Goal: Information Seeking & Learning: Learn about a topic

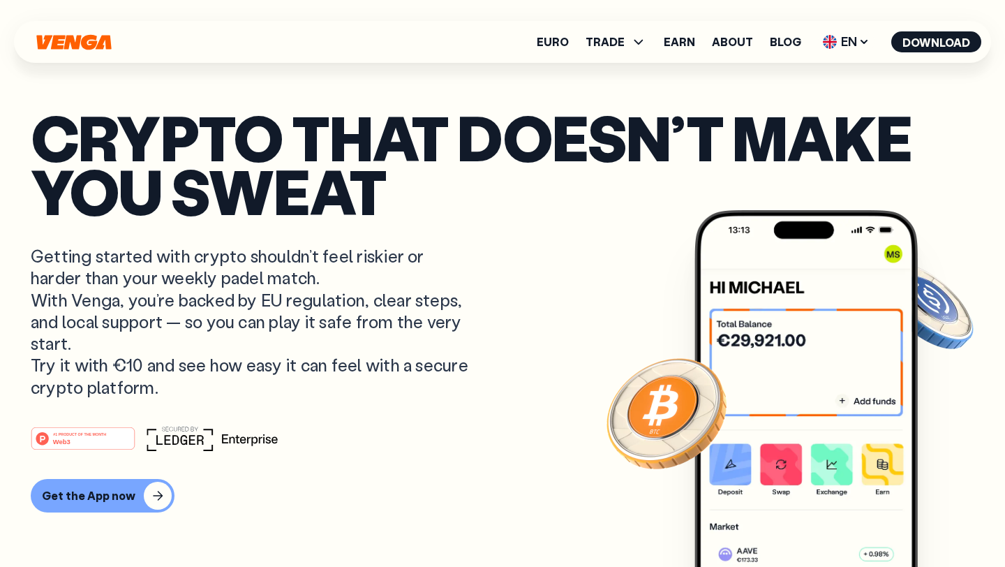
click at [88, 38] on icon "Home" at bounding box center [73, 41] width 75 height 15
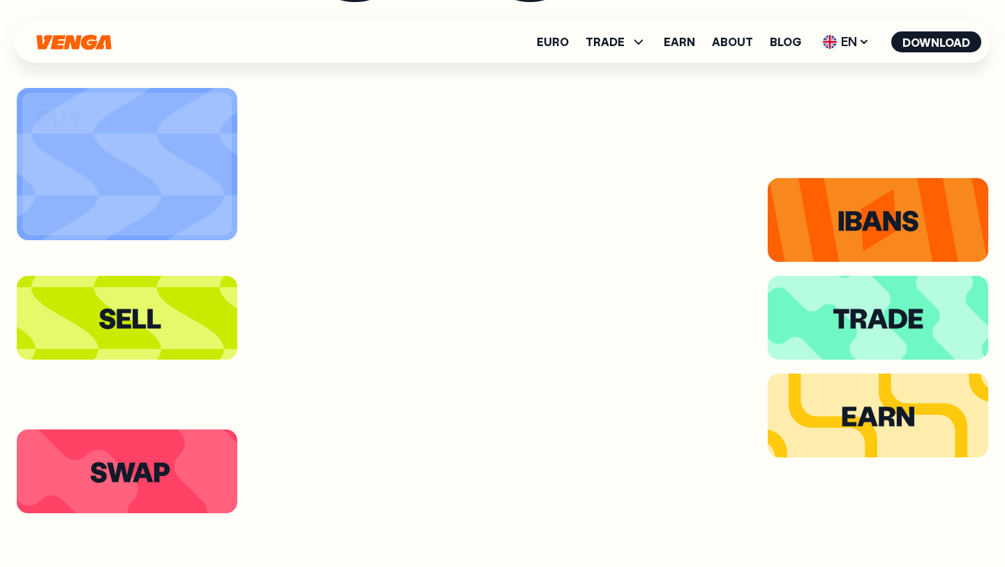
scroll to position [2647, 0]
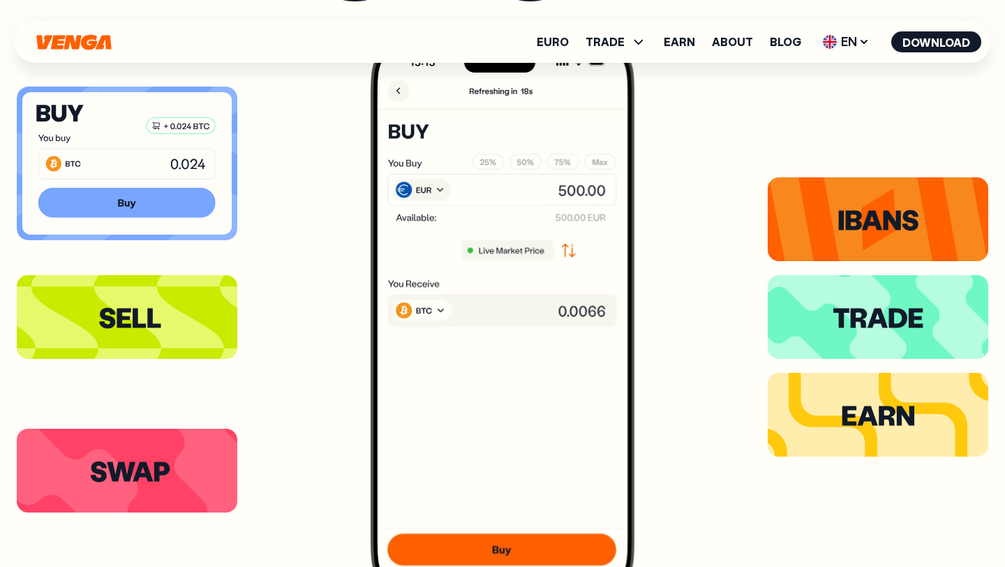
click at [205, 201] on icon at bounding box center [126, 203] width 177 height 30
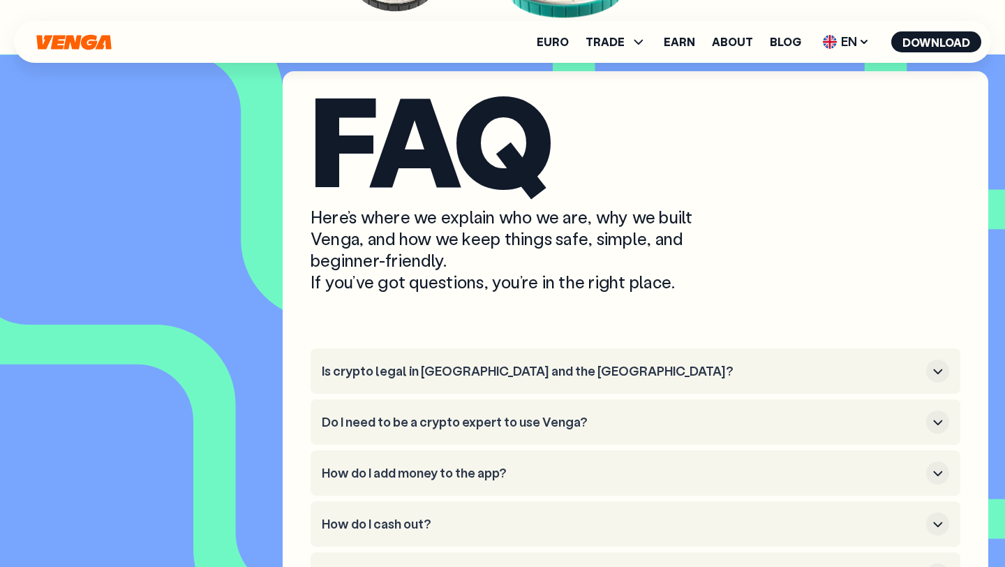
scroll to position [5487, 0]
click at [828, 379] on h3 "Is crypto legal in [GEOGRAPHIC_DATA] and the [GEOGRAPHIC_DATA]?" at bounding box center [621, 371] width 599 height 15
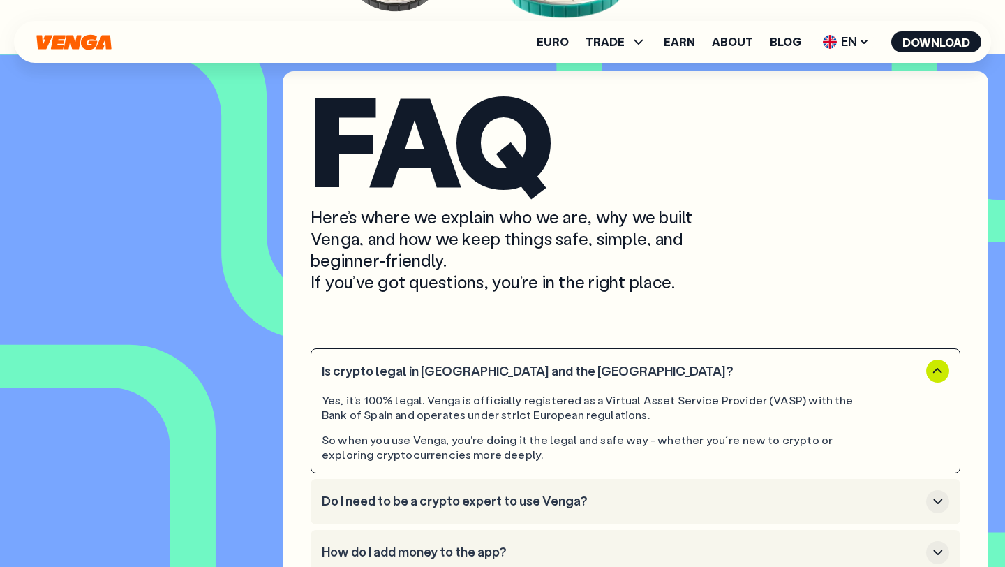
click at [828, 379] on h3 "Is crypto legal in [GEOGRAPHIC_DATA] and the [GEOGRAPHIC_DATA]?" at bounding box center [621, 371] width 599 height 15
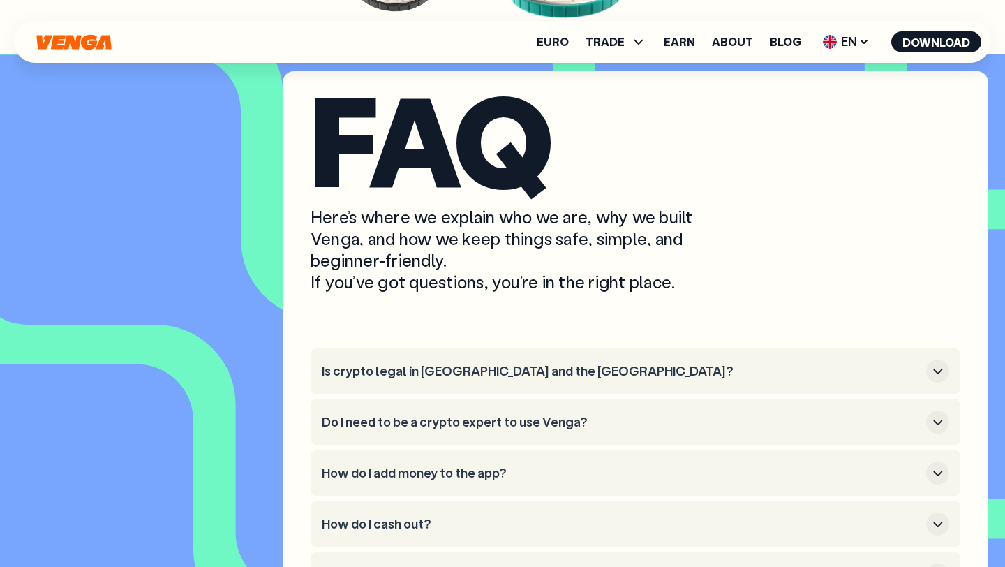
click at [828, 379] on h3 "Is crypto legal in [GEOGRAPHIC_DATA] and the [GEOGRAPHIC_DATA]?" at bounding box center [621, 371] width 599 height 15
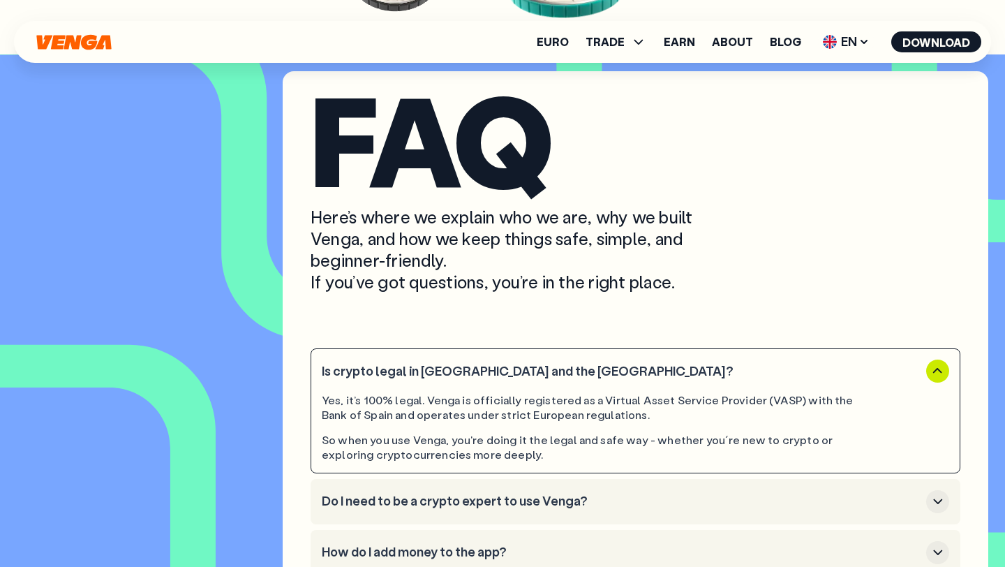
click at [828, 379] on h3 "Is crypto legal in [GEOGRAPHIC_DATA] and the [GEOGRAPHIC_DATA]?" at bounding box center [621, 371] width 599 height 15
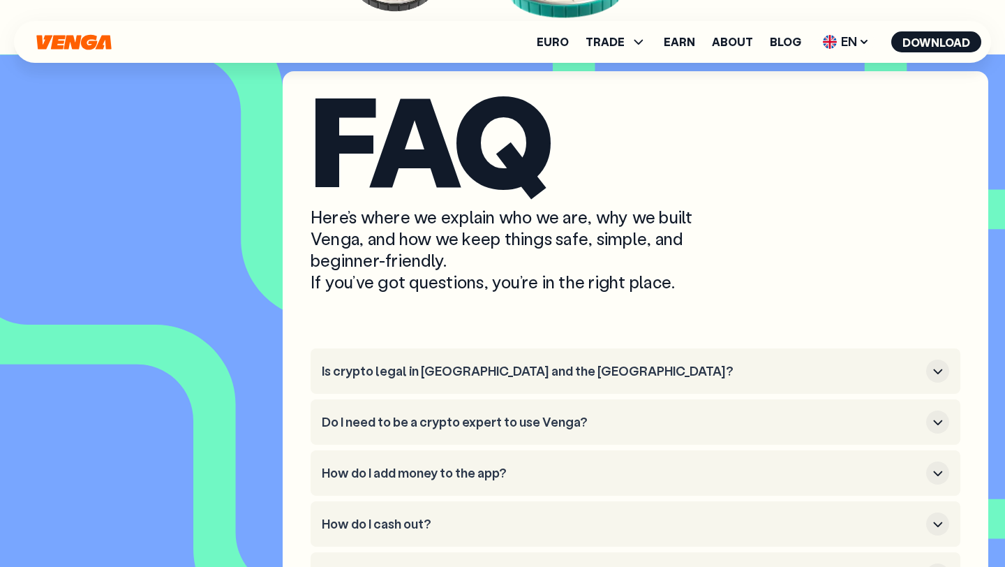
click at [838, 484] on button "How do I add money to the app?" at bounding box center [636, 472] width 628 height 23
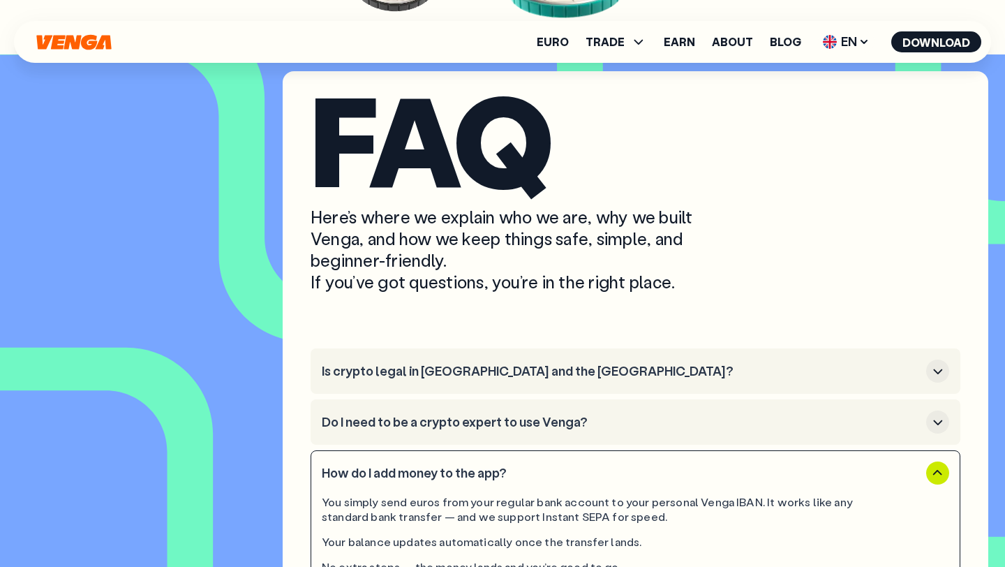
click at [838, 485] on button "How do I add money to the app?" at bounding box center [636, 472] width 628 height 23
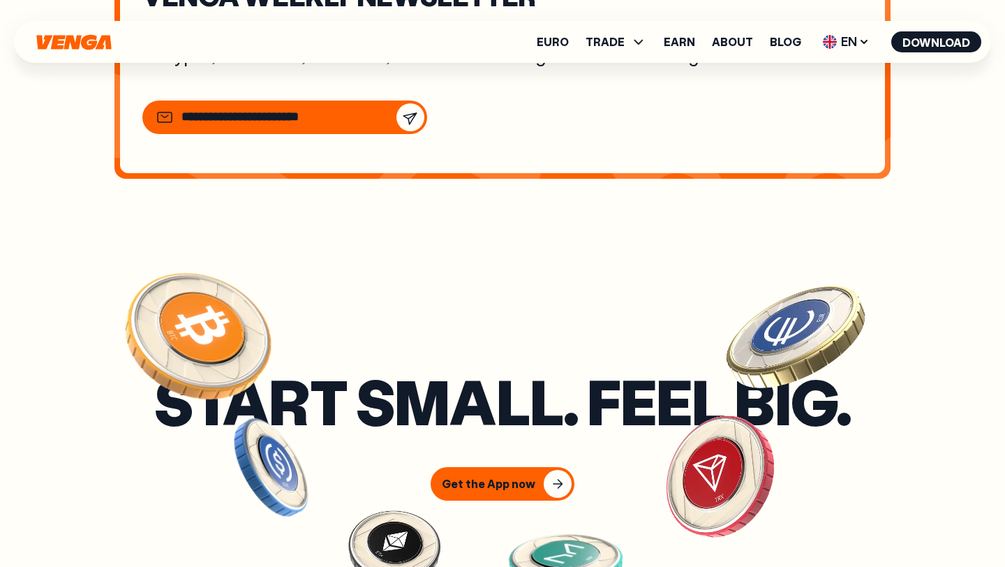
scroll to position [4912, 0]
